Goal: Task Accomplishment & Management: Use online tool/utility

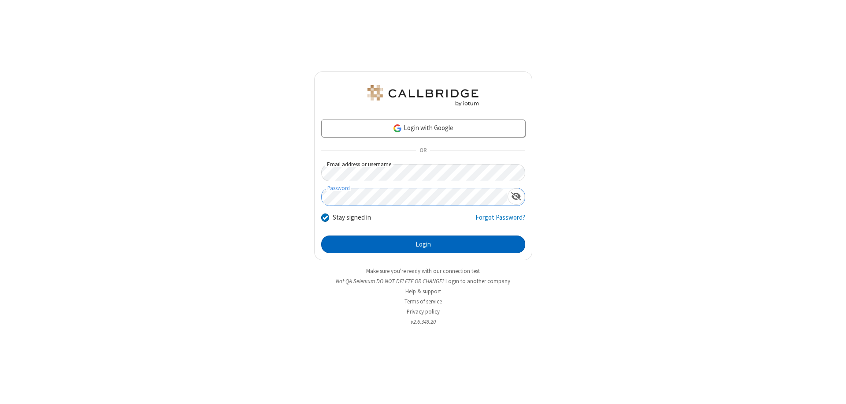
click at [423, 244] on button "Login" at bounding box center [423, 244] width 204 height 18
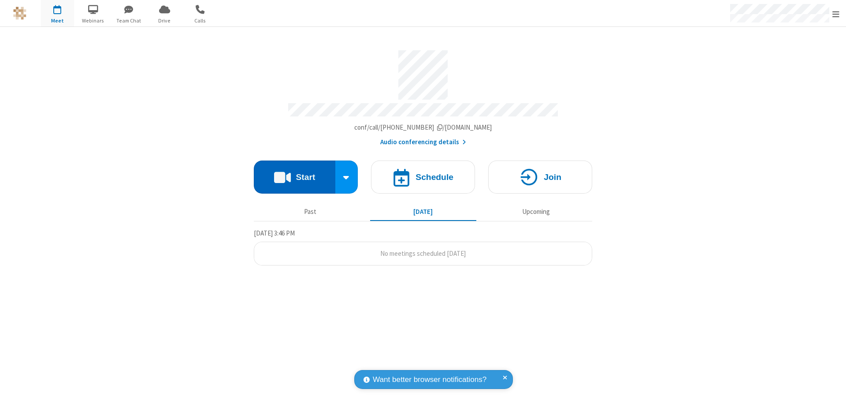
click at [294, 173] on button "Start" at bounding box center [295, 176] width 82 height 33
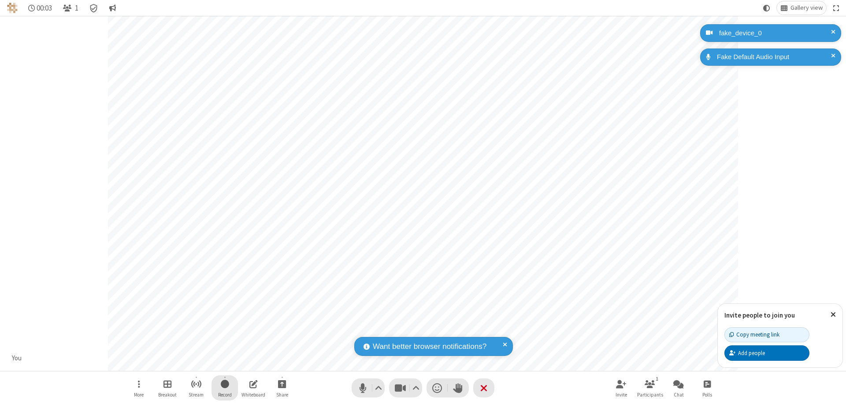
click at [225, 387] on span "Start recording" at bounding box center [225, 383] width 8 height 11
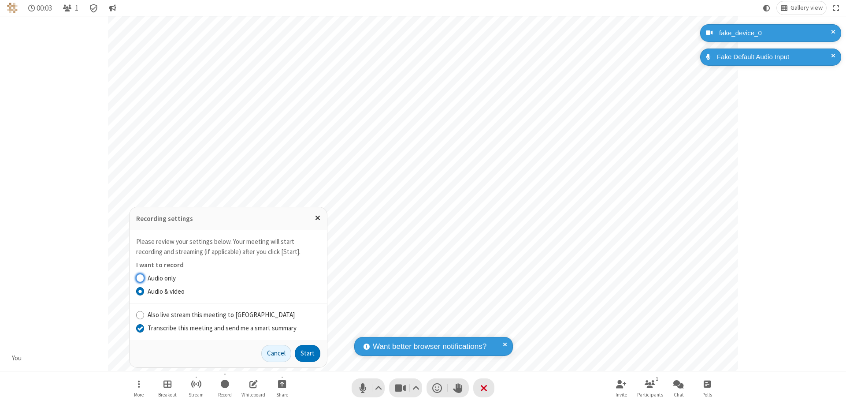
click at [140, 327] on input "Transcribe this meeting and send me a smart summary" at bounding box center [140, 327] width 8 height 9
click at [308, 353] on button "Start" at bounding box center [308, 354] width 26 height 18
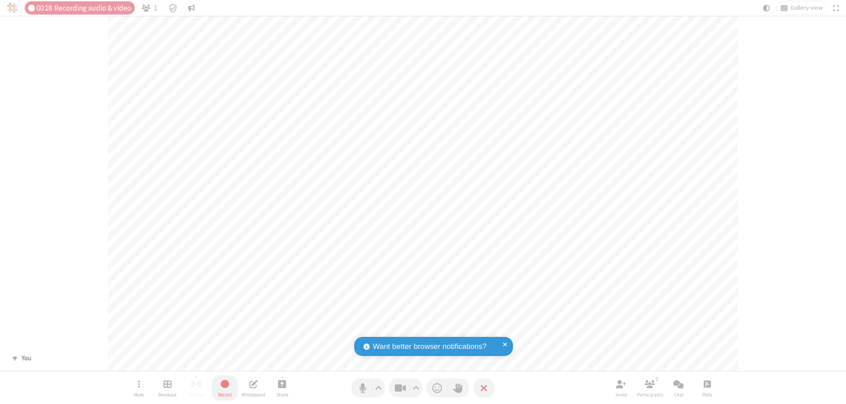
click at [225, 387] on span "Stop recording" at bounding box center [225, 383] width 10 height 11
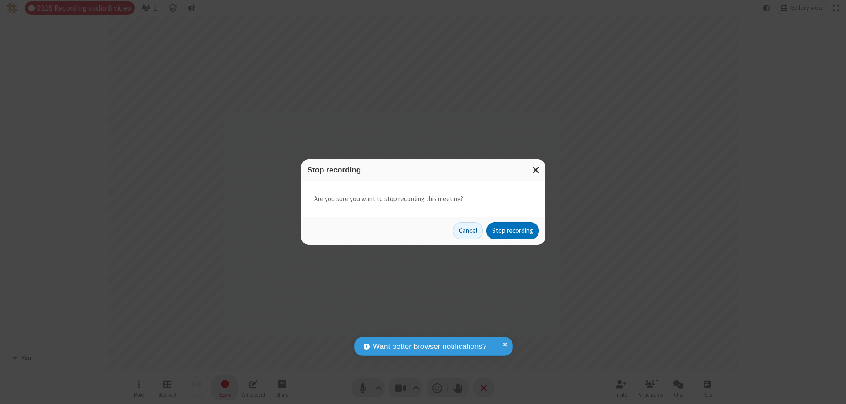
click at [512, 230] on button "Stop recording" at bounding box center [512, 231] width 52 height 18
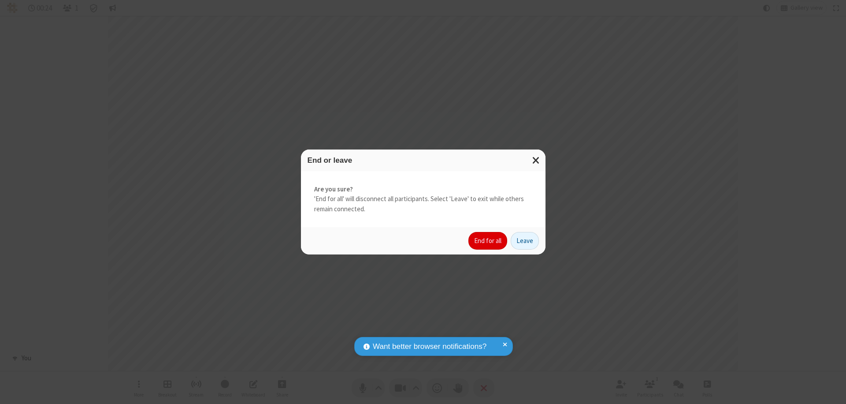
click at [488, 241] on button "End for all" at bounding box center [487, 241] width 39 height 18
